Goal: Task Accomplishment & Management: Manage account settings

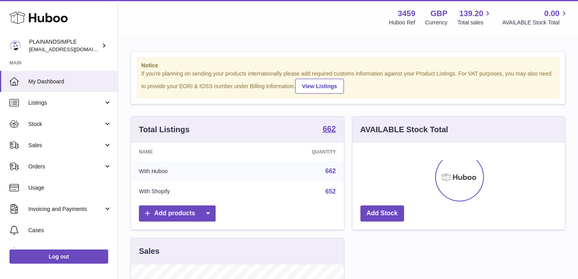
scroll to position [123, 212]
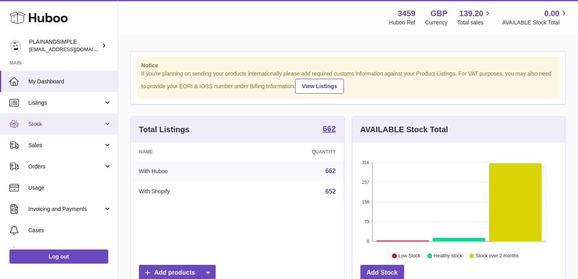
click at [107, 124] on link "Stock" at bounding box center [59, 123] width 118 height 21
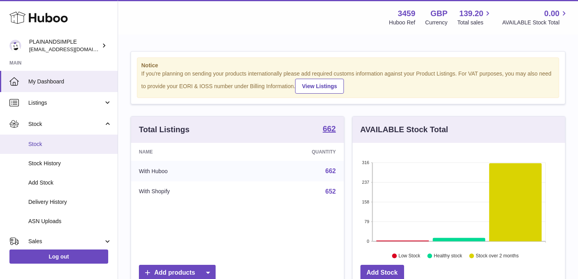
click at [90, 141] on span "Stock" at bounding box center [69, 143] width 83 height 7
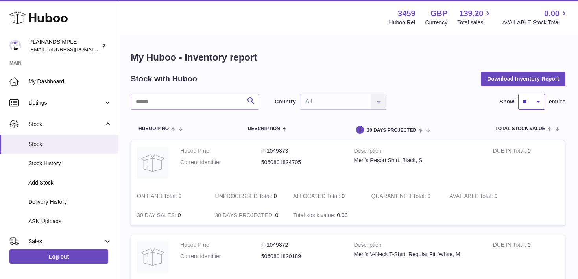
click at [533, 96] on select "** ** ** ***" at bounding box center [531, 102] width 27 height 16
select select "***"
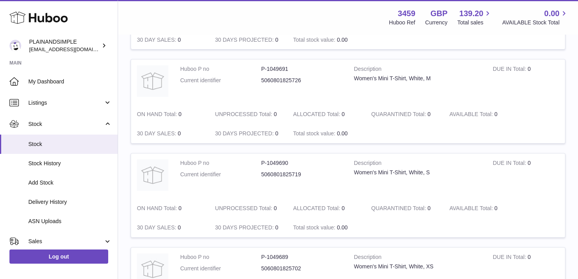
scroll to position [9334, 0]
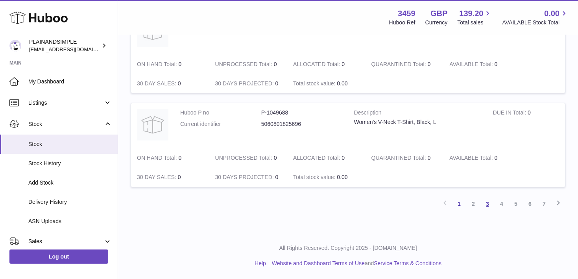
click at [486, 206] on link "3" at bounding box center [487, 204] width 14 height 14
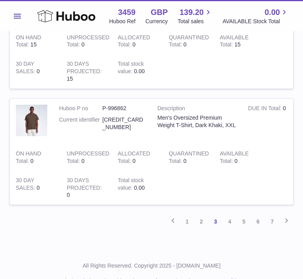
scroll to position [11561, 0]
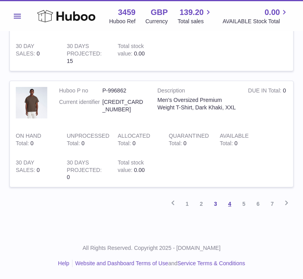
click at [229, 204] on link "4" at bounding box center [229, 204] width 14 height 14
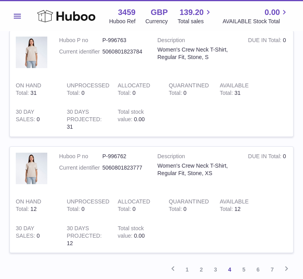
scroll to position [11561, 0]
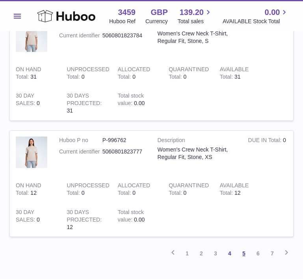
click at [246, 246] on link "5" at bounding box center [243, 253] width 14 height 14
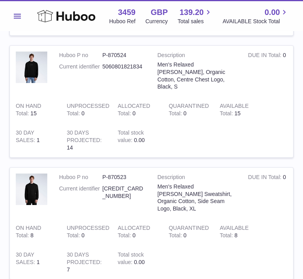
scroll to position [11653, 0]
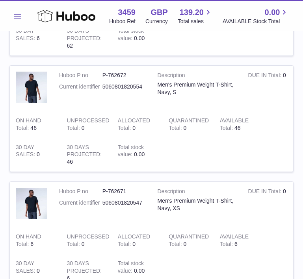
scroll to position [11539, 0]
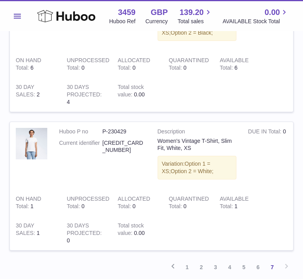
scroll to position [7590, 0]
